Goal: Find specific page/section: Find specific page/section

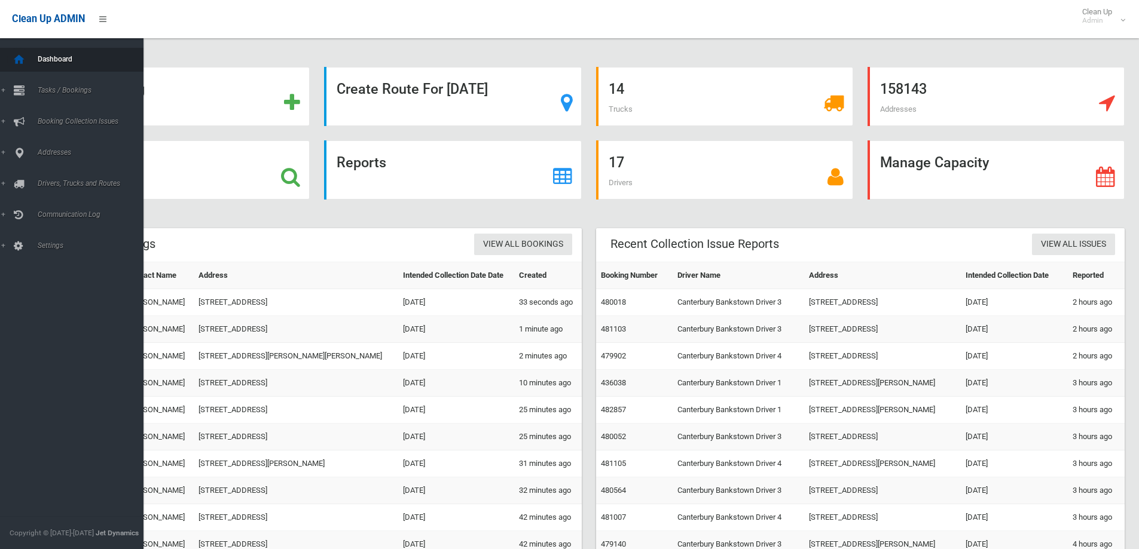
click at [19, 61] on icon at bounding box center [19, 60] width 13 height 24
click at [65, 121] on span "Booking Collection Issues" at bounding box center [93, 121] width 118 height 8
click at [86, 89] on span "Tasks / Bookings" at bounding box center [93, 90] width 118 height 8
click at [42, 178] on span "Search" at bounding box center [88, 178] width 108 height 8
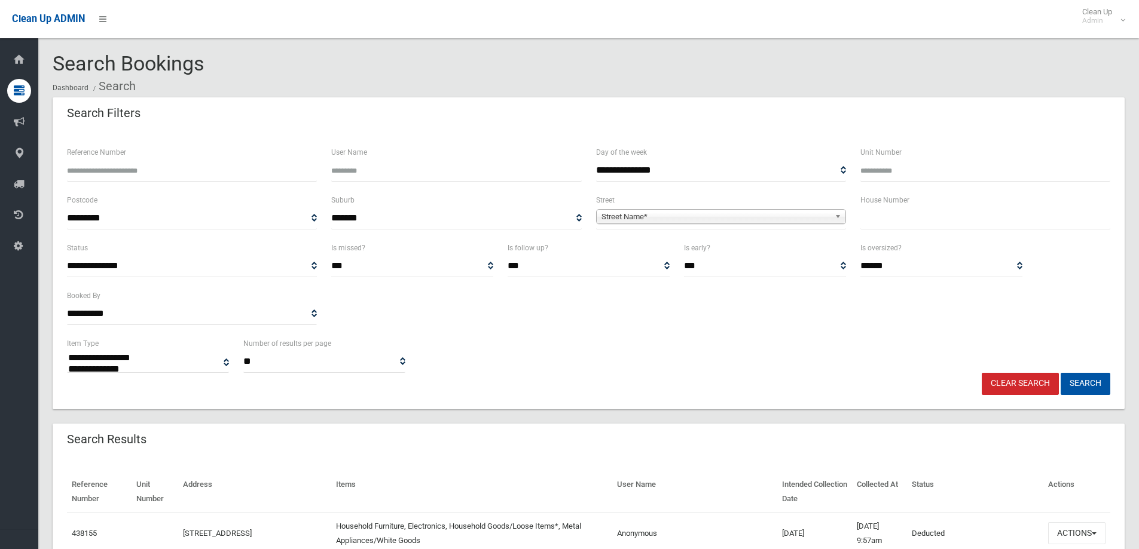
select select
